Goal: Task Accomplishment & Management: Use online tool/utility

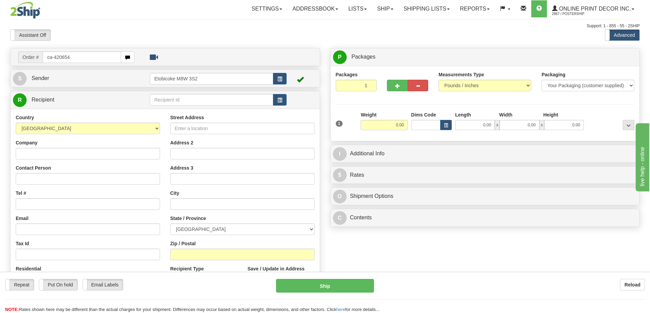
type input "ca-420654"
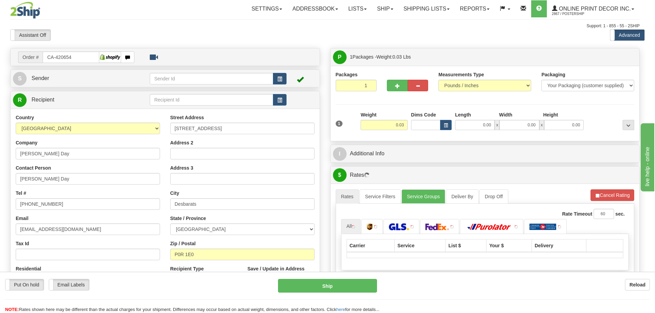
type input "DESBARATS"
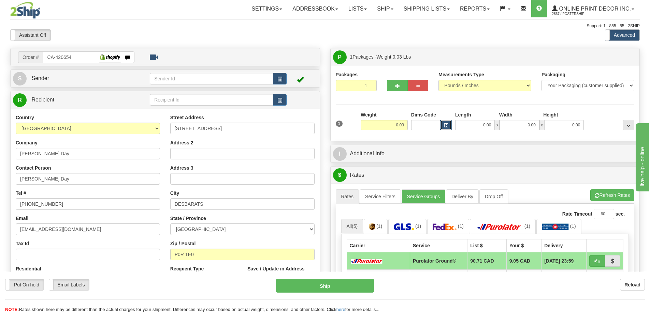
click at [444, 125] on span "button" at bounding box center [446, 126] width 4 height 4
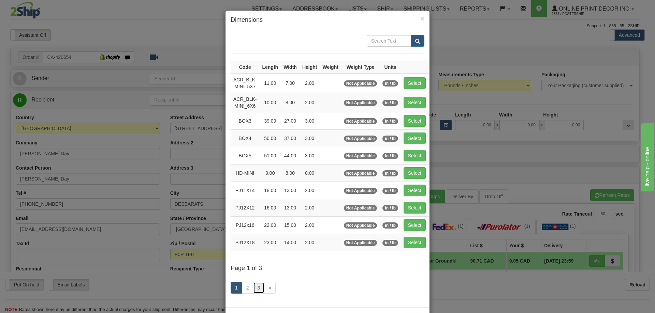
click at [256, 286] on link "3" at bounding box center [259, 288] width 12 height 12
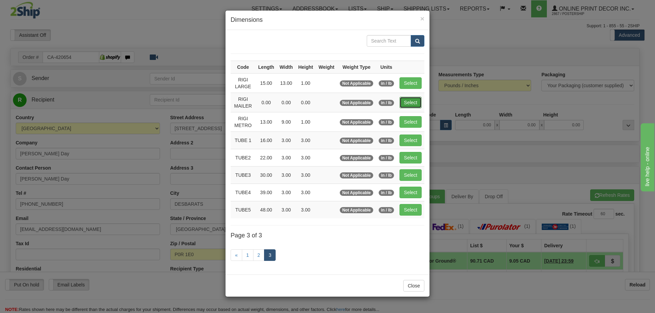
click at [411, 105] on button "Select" at bounding box center [410, 103] width 22 height 12
type input "RIGI MAILER"
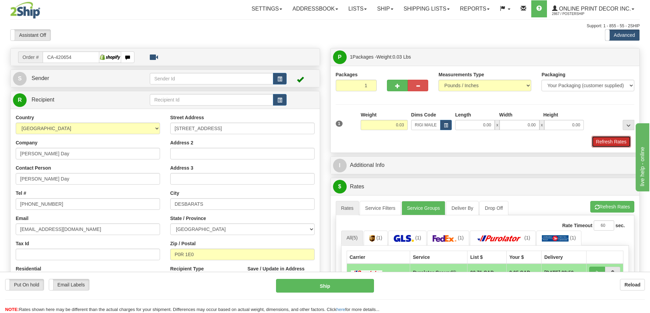
click at [596, 143] on button "Refresh Rates" at bounding box center [610, 142] width 39 height 12
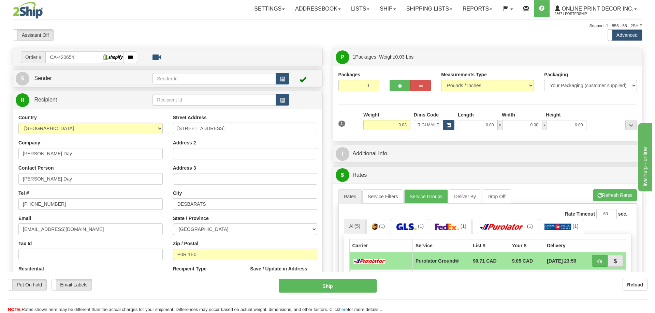
scroll to position [68, 0]
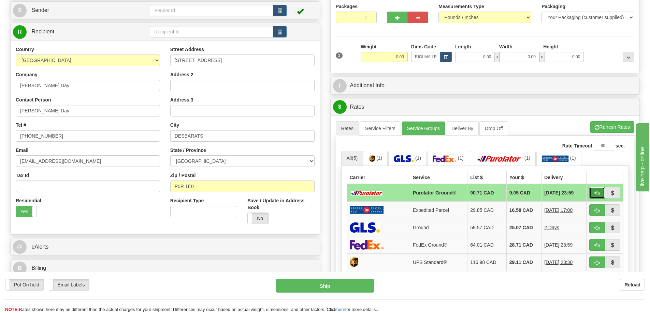
click at [592, 192] on button "button" at bounding box center [597, 193] width 16 height 12
type input "260"
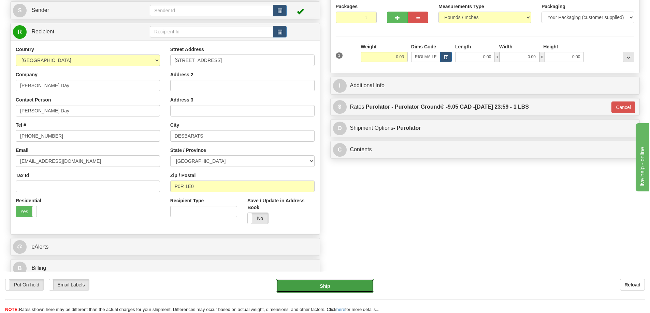
click at [358, 283] on button "Ship" at bounding box center [325, 286] width 98 height 14
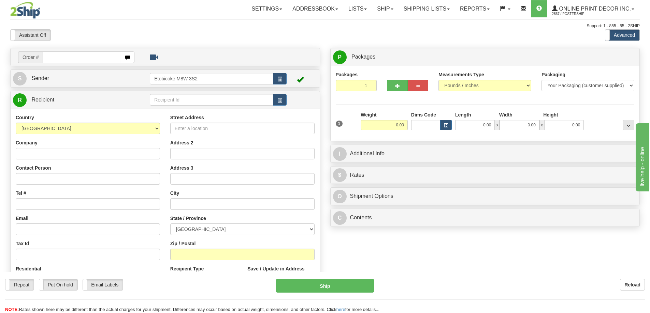
click at [71, 53] on input "text" at bounding box center [82, 57] width 78 height 12
type input "ca-420641"
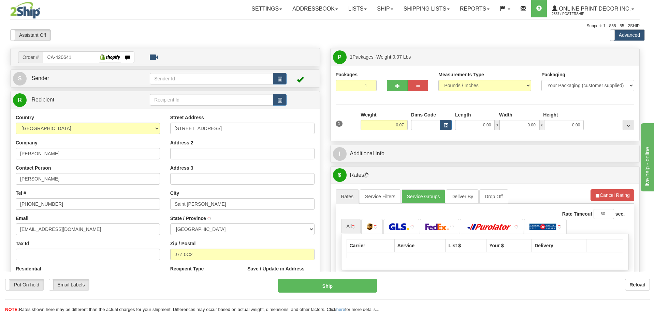
type input "SAINT-JEROME"
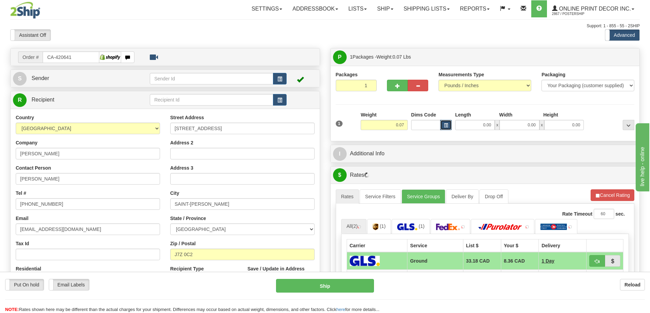
click at [444, 122] on button "button" at bounding box center [446, 125] width 12 height 10
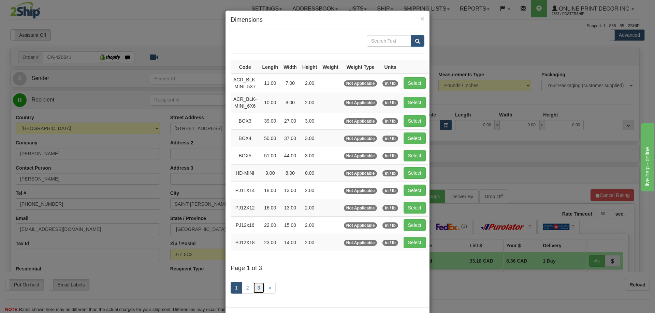
click at [259, 286] on link "3" at bounding box center [259, 288] width 12 height 12
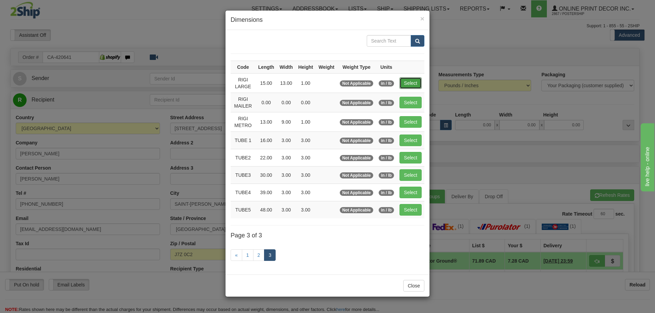
click at [409, 78] on button "Select" at bounding box center [410, 83] width 22 height 12
type input "RIGI LARGE"
type input "15.00"
type input "13.00"
type input "1.00"
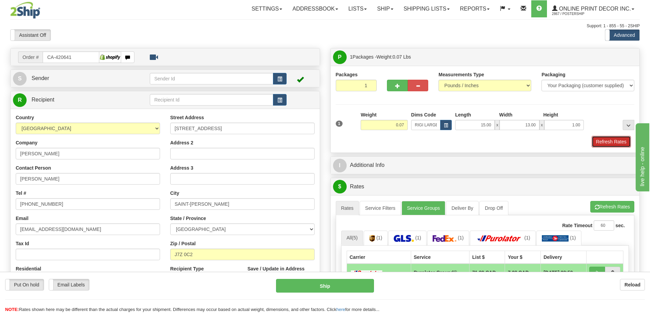
click at [607, 144] on button "Refresh Rates" at bounding box center [610, 142] width 39 height 12
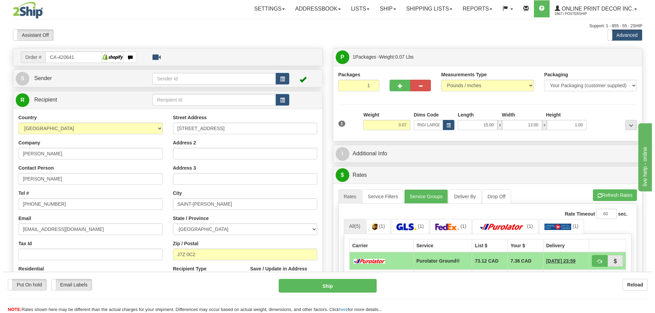
scroll to position [68, 0]
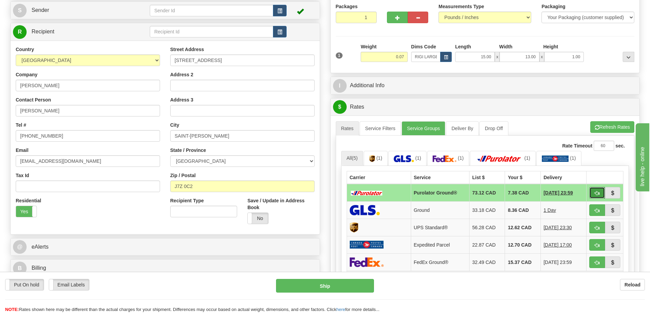
click at [591, 191] on button "button" at bounding box center [597, 193] width 16 height 12
type input "260"
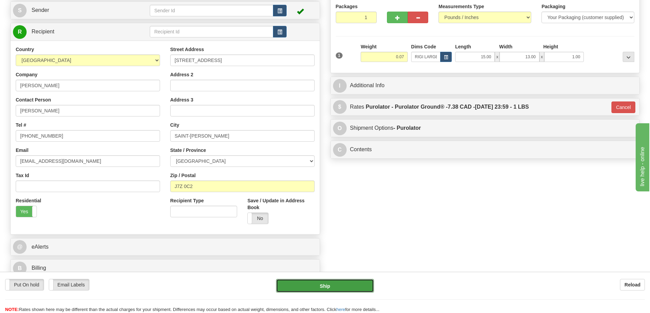
click at [345, 280] on button "Ship" at bounding box center [325, 286] width 98 height 14
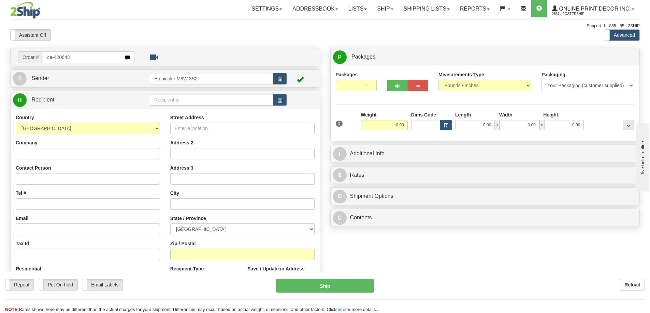
type input "ca-420643"
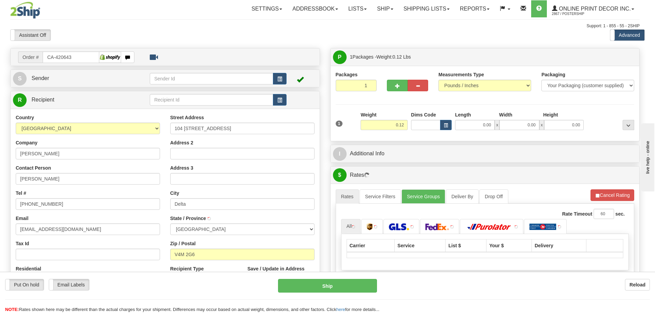
type input "DELTA"
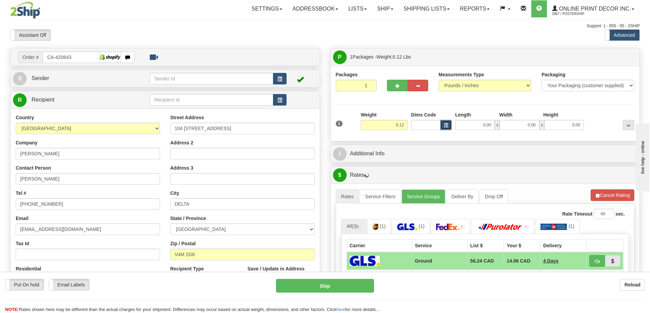
click at [447, 127] on span "button" at bounding box center [446, 126] width 4 height 4
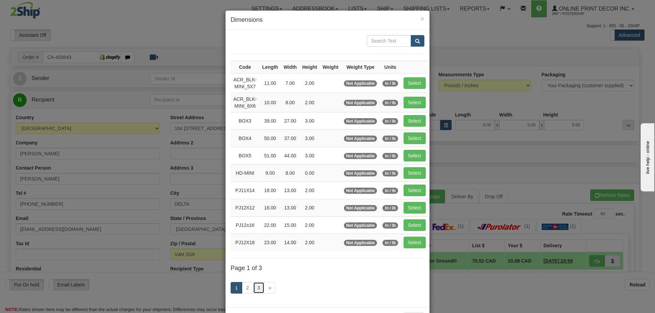
click at [256, 287] on link "3" at bounding box center [259, 288] width 12 height 12
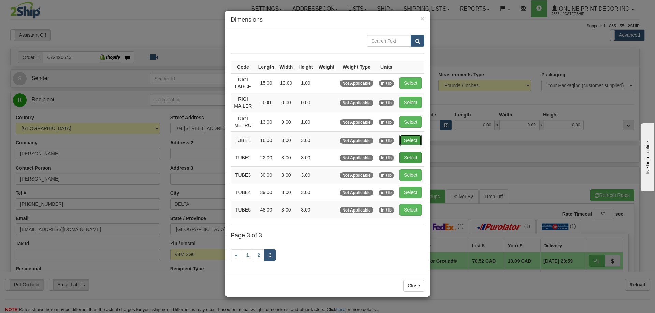
click at [408, 136] on button "Select" at bounding box center [410, 141] width 22 height 12
type input "TUBE 1"
type input "16.00"
type input "3.00"
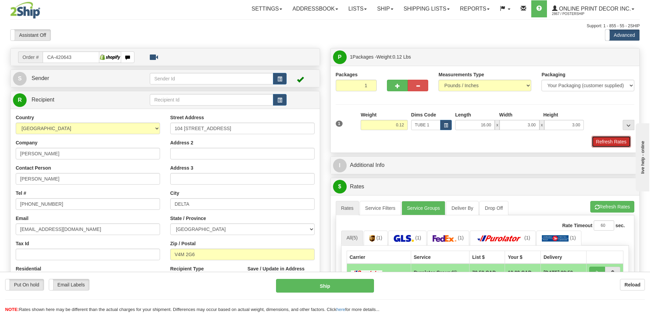
click at [601, 144] on button "Refresh Rates" at bounding box center [610, 142] width 39 height 12
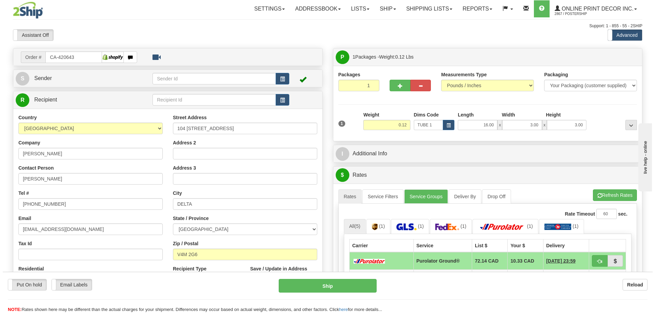
scroll to position [102, 0]
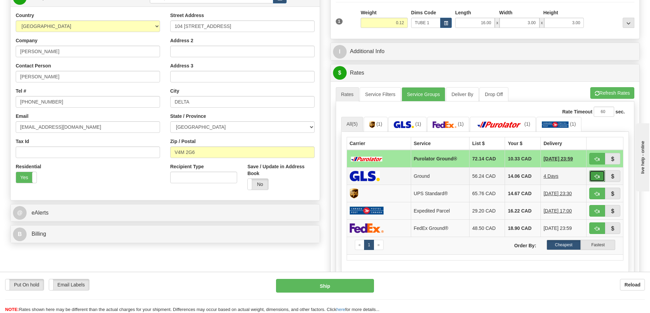
click at [593, 176] on button "button" at bounding box center [597, 176] width 16 height 12
type input "1"
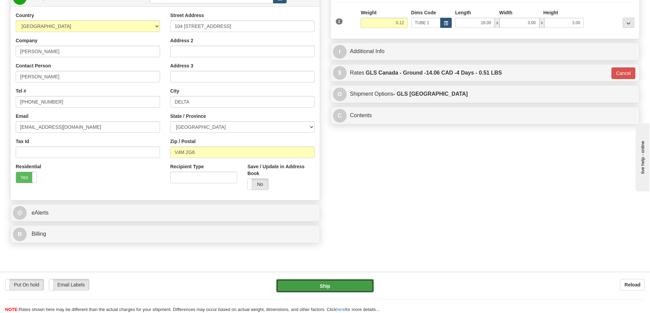
click at [328, 285] on button "Ship" at bounding box center [325, 286] width 98 height 14
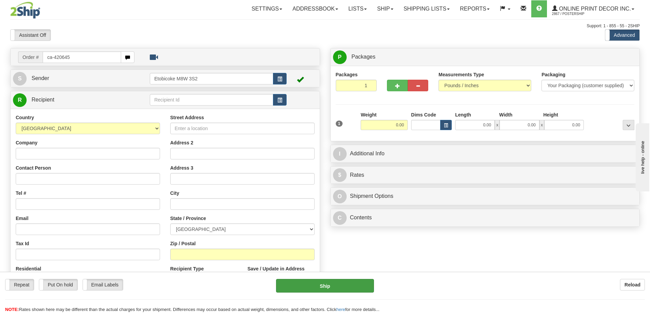
type input "ca-420645"
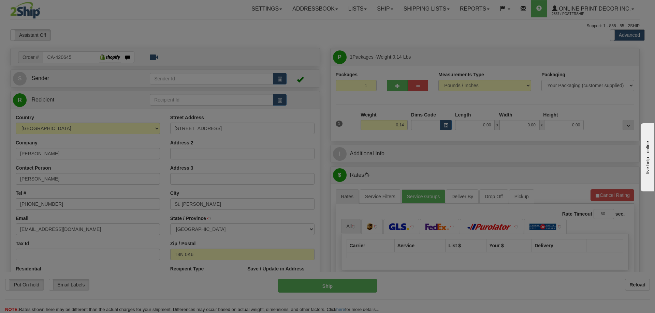
type input "ST. [PERSON_NAME]"
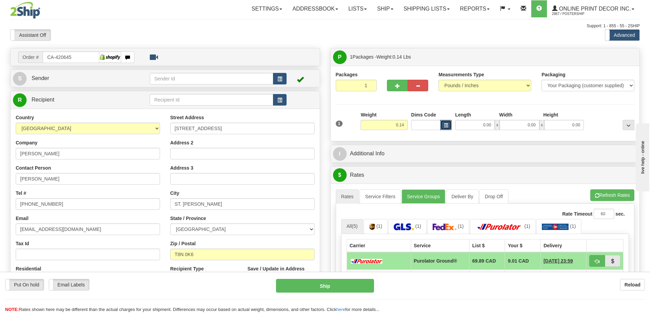
click at [444, 124] on span "button" at bounding box center [446, 126] width 4 height 4
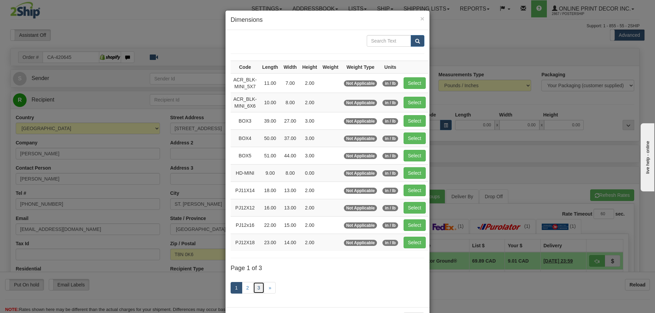
click at [258, 289] on link "3" at bounding box center [259, 288] width 12 height 12
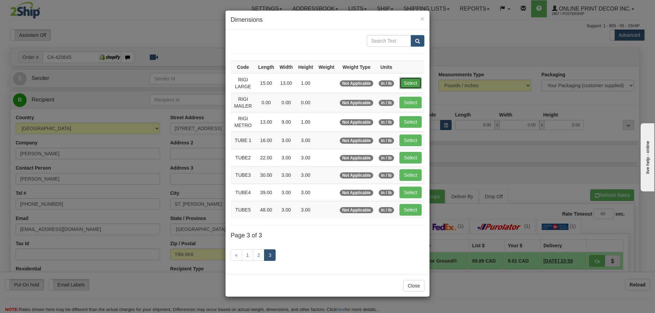
click at [412, 83] on button "Select" at bounding box center [410, 83] width 22 height 12
type input "RIGI LARGE"
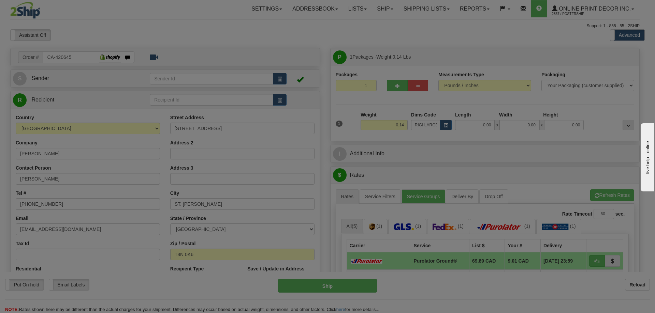
type input "15.00"
type input "13.00"
type input "1.00"
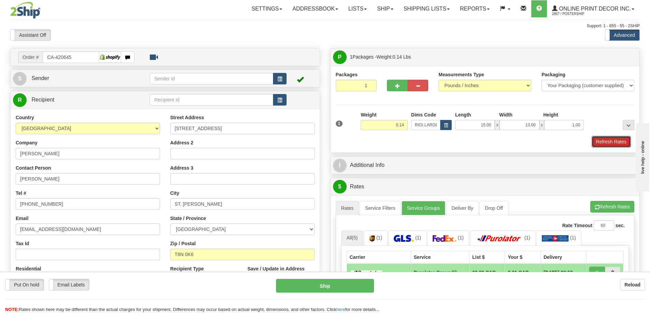
click at [604, 140] on button "Refresh Rates" at bounding box center [610, 142] width 39 height 12
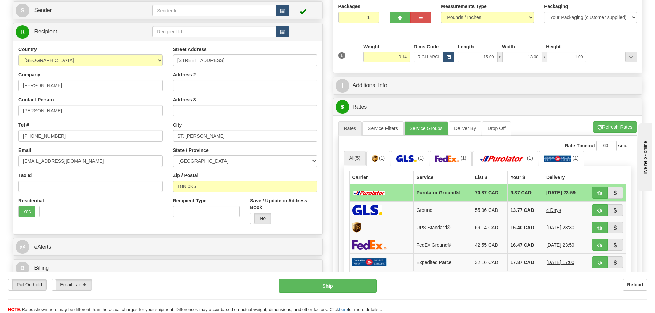
scroll to position [102, 0]
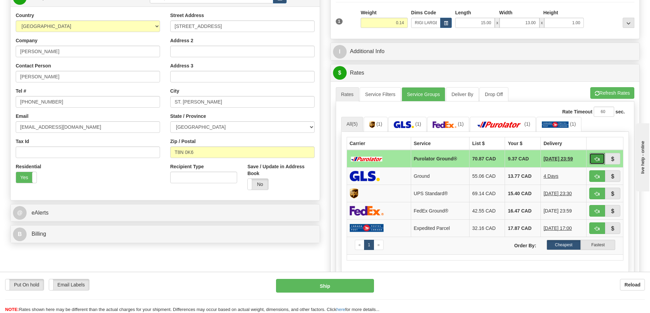
click at [591, 157] on button "button" at bounding box center [597, 159] width 16 height 12
type input "260"
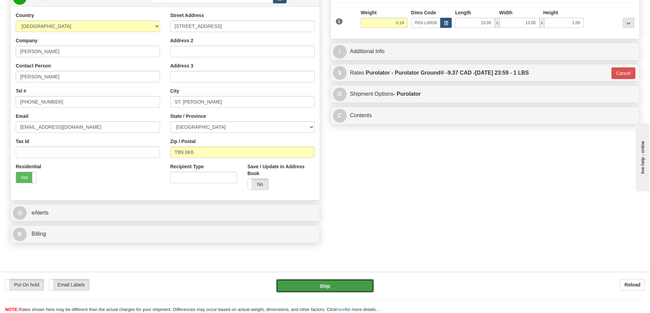
click at [360, 288] on button "Ship" at bounding box center [325, 286] width 98 height 14
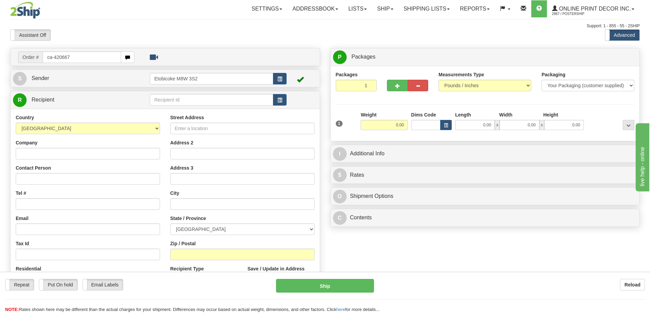
type input "ca-420667"
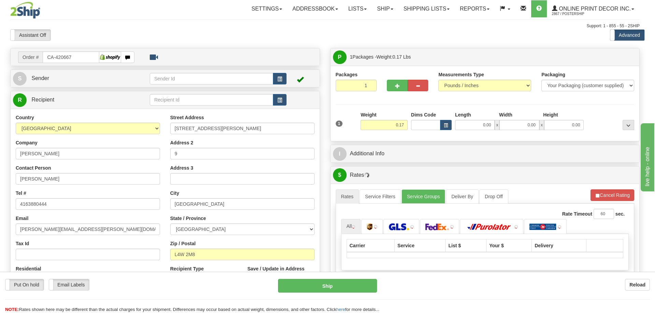
type input "MISSISSAUGA"
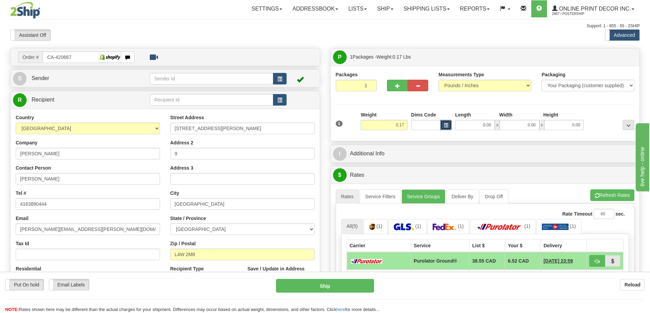
click at [445, 124] on span "button" at bounding box center [446, 126] width 4 height 4
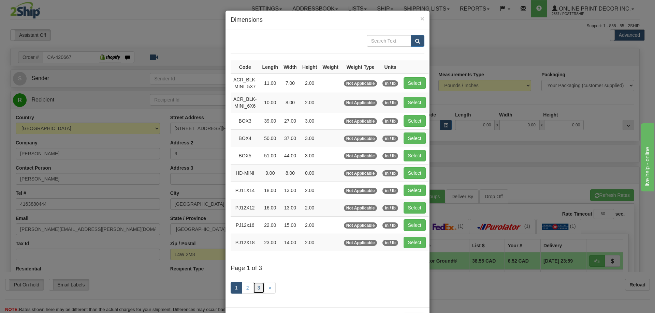
click at [258, 286] on link "3" at bounding box center [259, 288] width 12 height 12
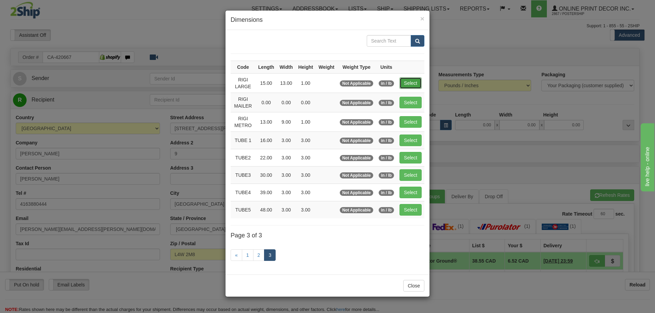
click at [411, 84] on button "Select" at bounding box center [410, 83] width 22 height 12
type input "RIGI LARGE"
type input "15.00"
type input "13.00"
type input "1.00"
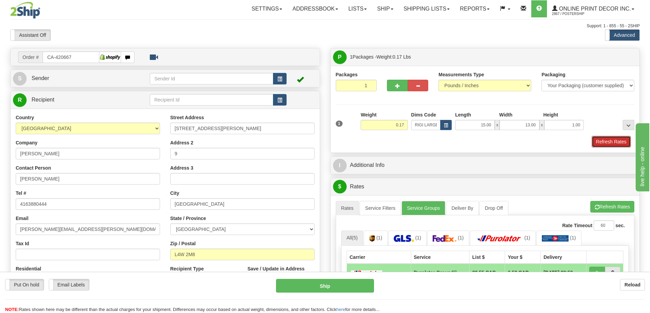
click at [611, 143] on button "Refresh Rates" at bounding box center [610, 142] width 39 height 12
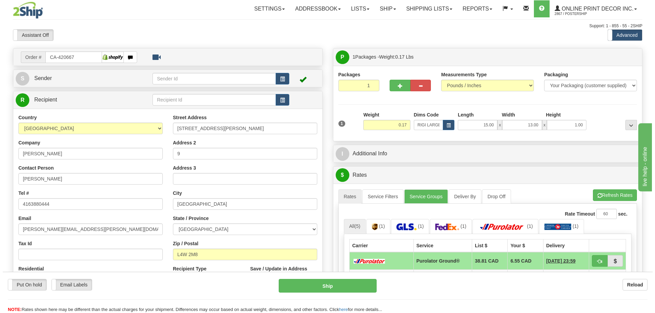
scroll to position [68, 0]
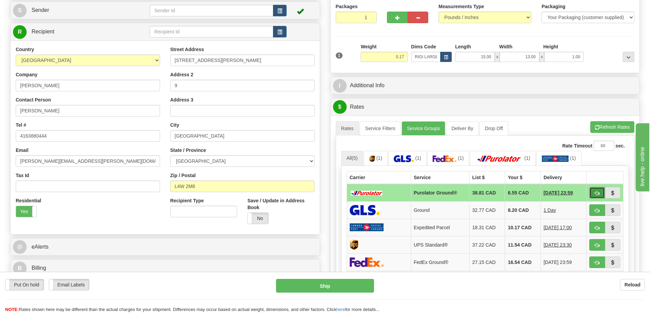
click at [598, 192] on span "button" at bounding box center [596, 193] width 5 height 4
type input "260"
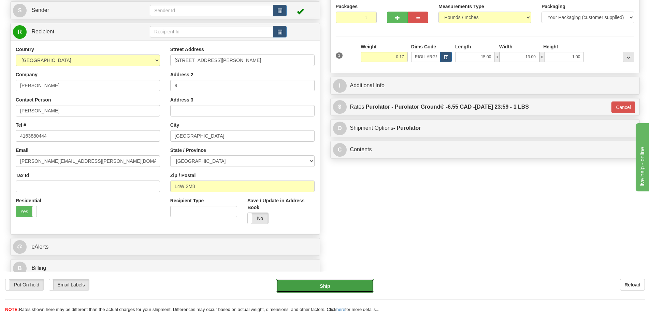
click at [341, 286] on button "Ship" at bounding box center [325, 286] width 98 height 14
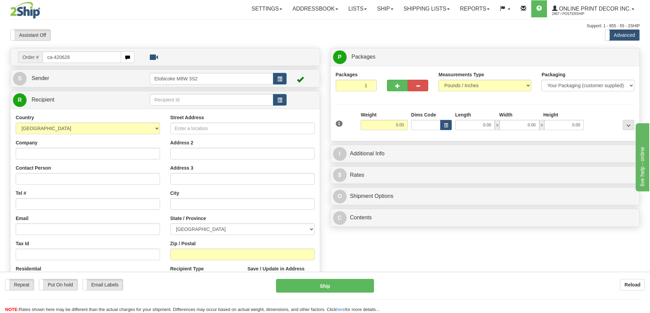
type input "ca-420628"
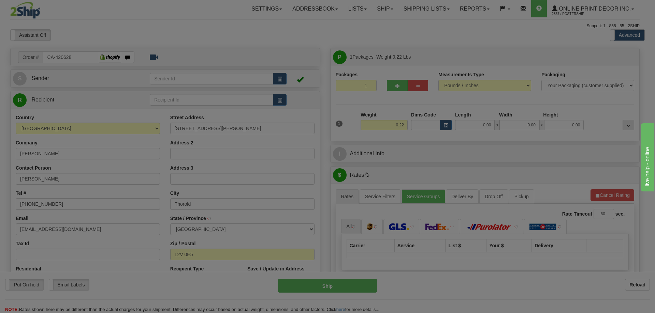
type input "[PERSON_NAME]"
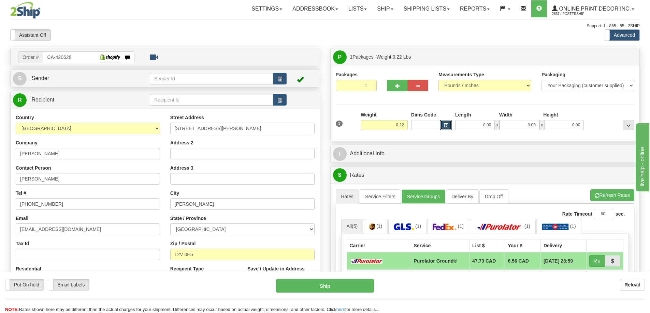
click at [447, 125] on span "button" at bounding box center [446, 126] width 4 height 4
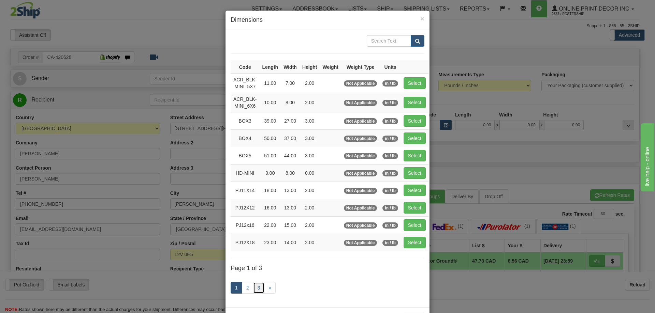
click at [258, 287] on link "3" at bounding box center [259, 288] width 12 height 12
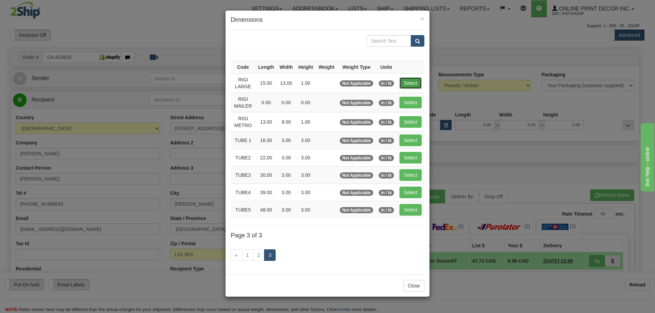
click at [414, 81] on button "Select" at bounding box center [410, 83] width 22 height 12
type input "RIGI LARGE"
type input "15.00"
type input "13.00"
type input "1.00"
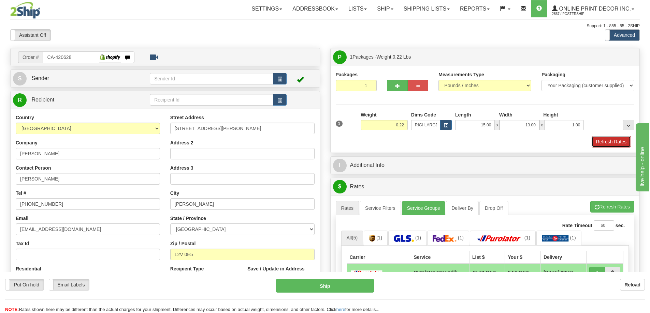
click at [617, 138] on button "Refresh Rates" at bounding box center [610, 142] width 39 height 12
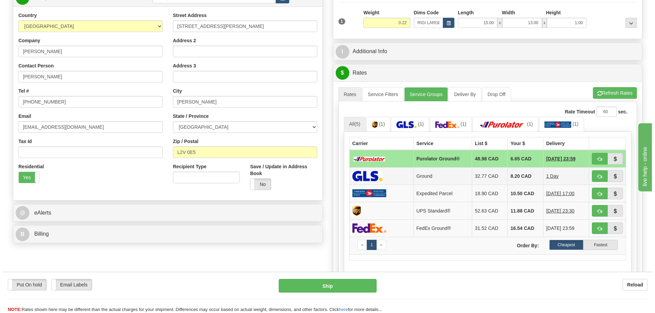
scroll to position [136, 0]
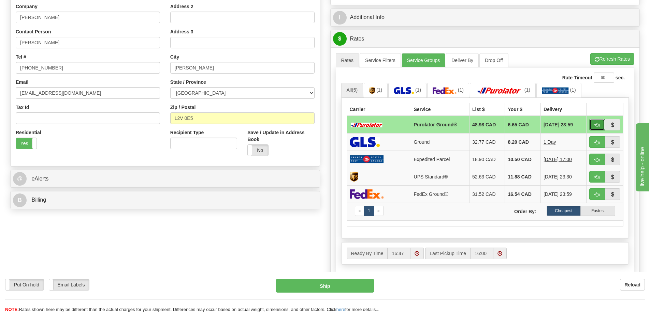
click at [596, 121] on button "button" at bounding box center [597, 125] width 16 height 12
type input "260"
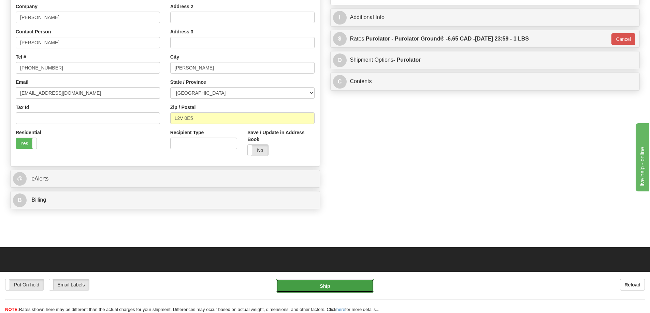
click at [346, 285] on button "Ship" at bounding box center [325, 286] width 98 height 14
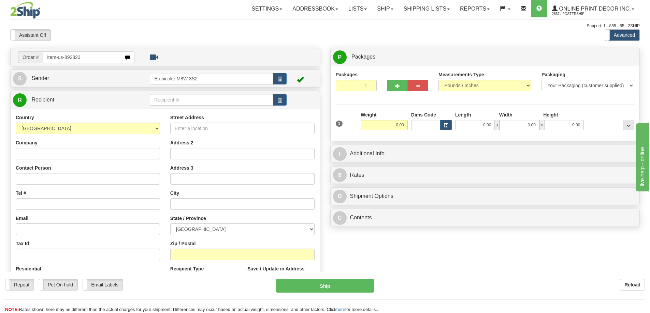
type input "item-us-892823"
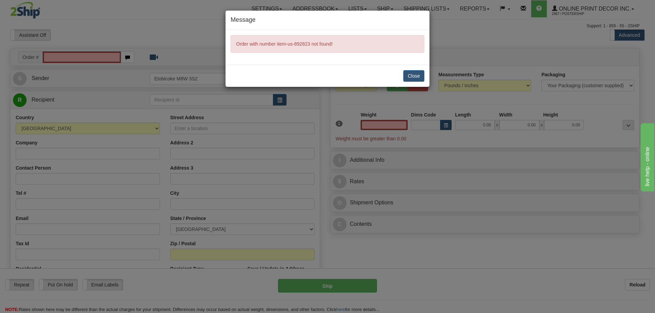
type input "0.00"
click at [416, 73] on button "Close" at bounding box center [413, 76] width 21 height 12
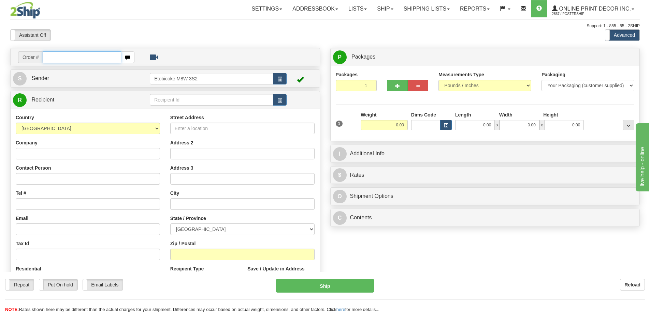
click at [50, 55] on input "text" at bounding box center [82, 57] width 78 height 12
type input "ca-420665"
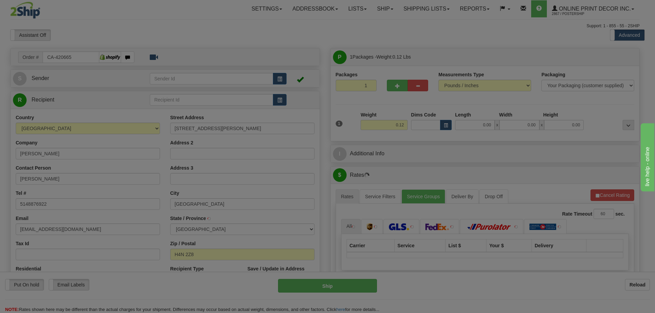
type input "[GEOGRAPHIC_DATA]"
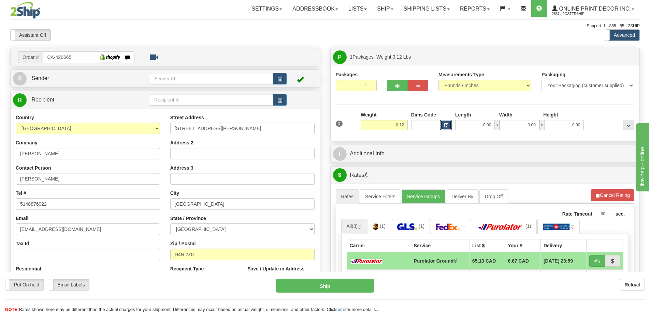
click at [445, 121] on button "button" at bounding box center [446, 125] width 12 height 10
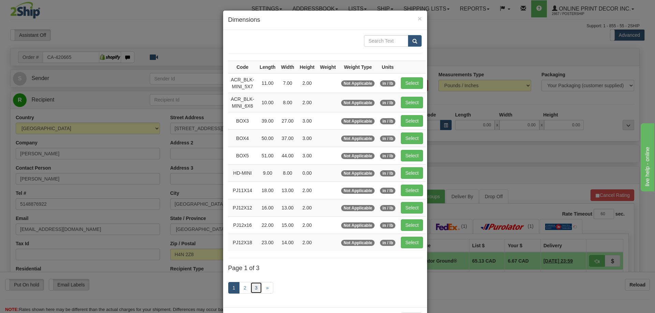
click at [255, 288] on link "3" at bounding box center [256, 288] width 12 height 12
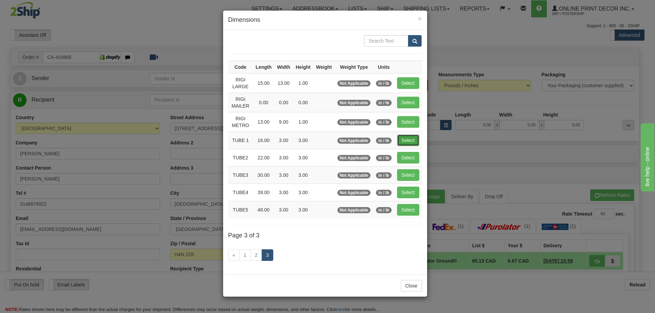
click at [403, 138] on button "Select" at bounding box center [408, 141] width 22 height 12
type input "TUBE 1"
type input "16.00"
type input "3.00"
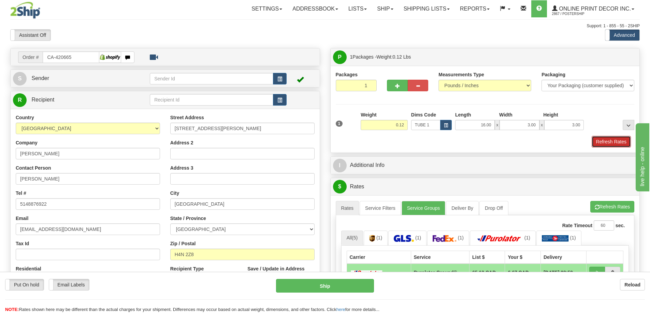
click at [616, 143] on button "Refresh Rates" at bounding box center [610, 142] width 39 height 12
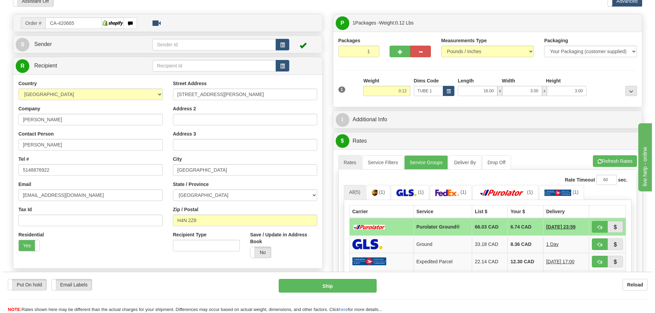
scroll to position [68, 0]
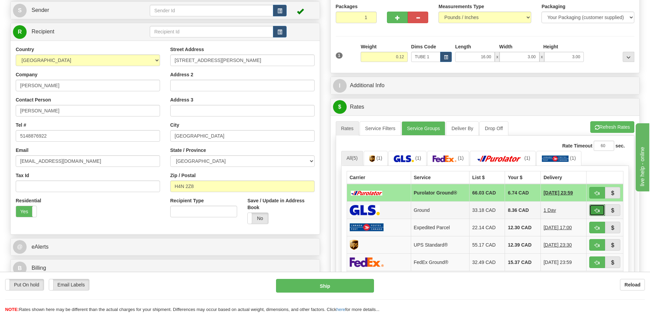
click at [595, 212] on button "button" at bounding box center [597, 211] width 16 height 12
type input "1"
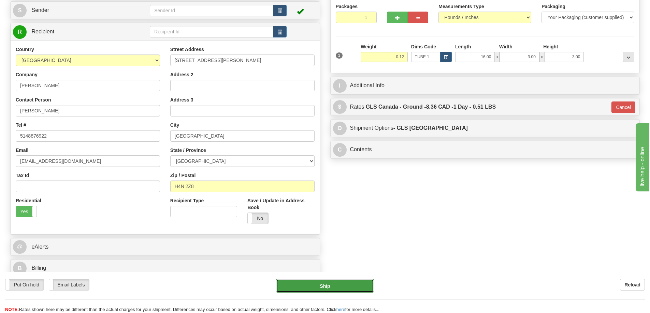
click at [362, 287] on button "Ship" at bounding box center [325, 286] width 98 height 14
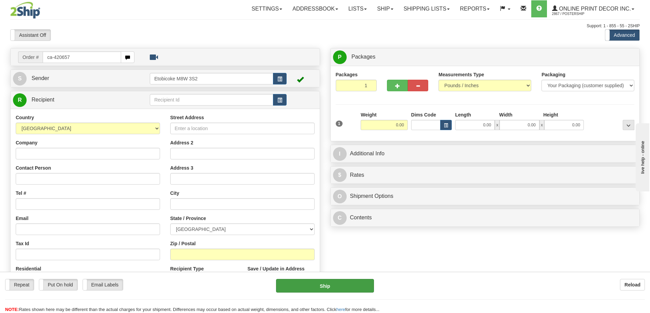
type input "ca-420657"
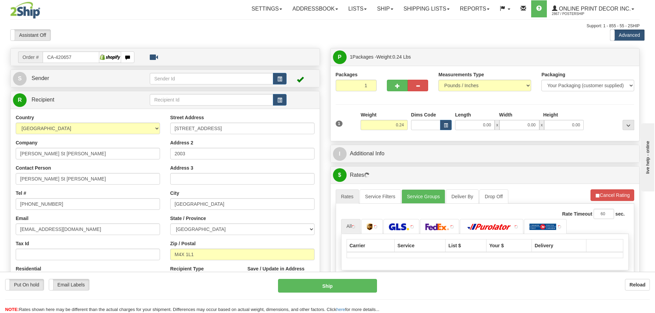
type input "[GEOGRAPHIC_DATA]"
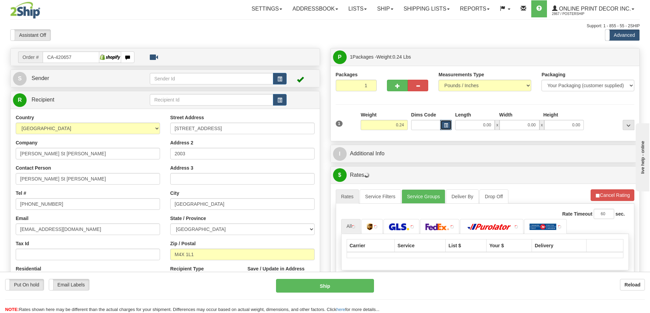
click at [443, 122] on button "button" at bounding box center [446, 125] width 12 height 10
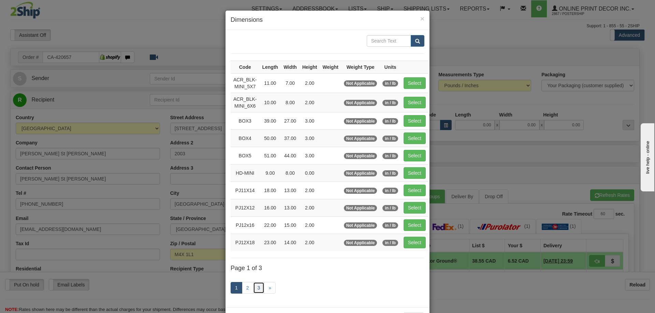
click at [259, 287] on link "3" at bounding box center [259, 288] width 12 height 12
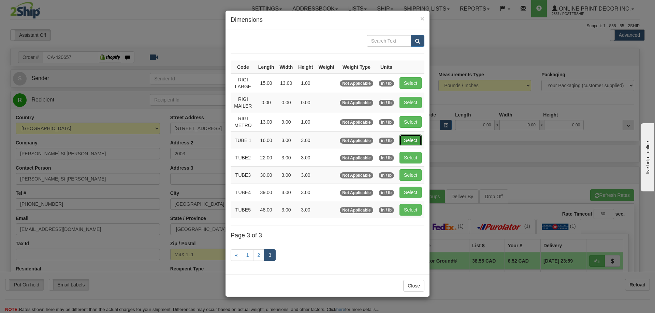
click at [417, 138] on button "Select" at bounding box center [410, 141] width 22 height 12
type input "TUBE 1"
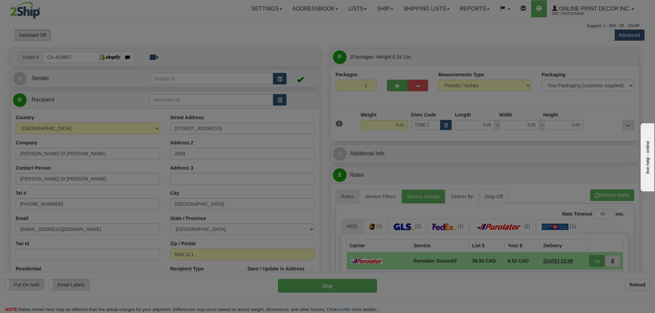
type input "16.00"
type input "3.00"
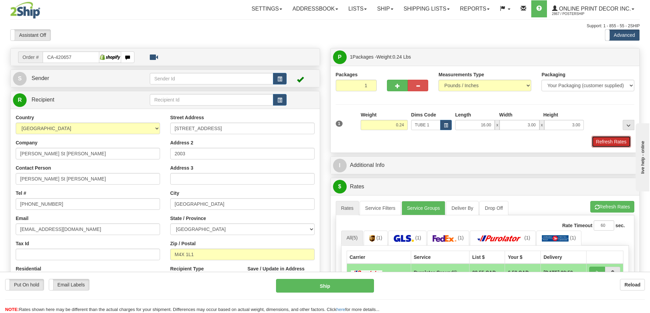
click at [609, 139] on button "Refresh Rates" at bounding box center [610, 142] width 39 height 12
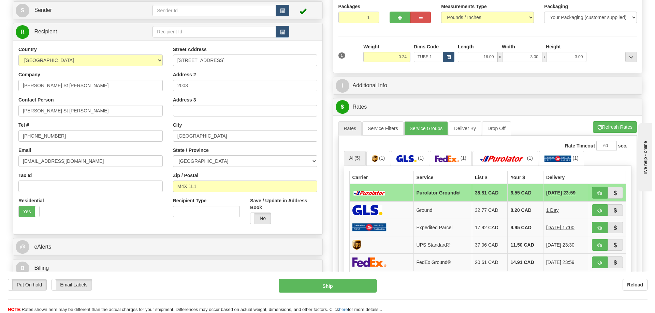
scroll to position [102, 0]
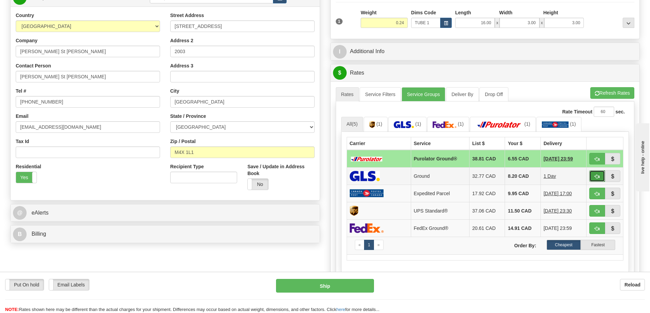
click at [597, 178] on span "button" at bounding box center [596, 177] width 5 height 4
type input "1"
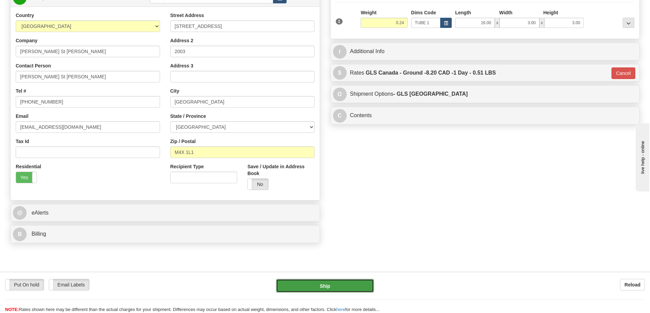
click at [346, 285] on button "Ship" at bounding box center [325, 286] width 98 height 14
